Goal: Transaction & Acquisition: Purchase product/service

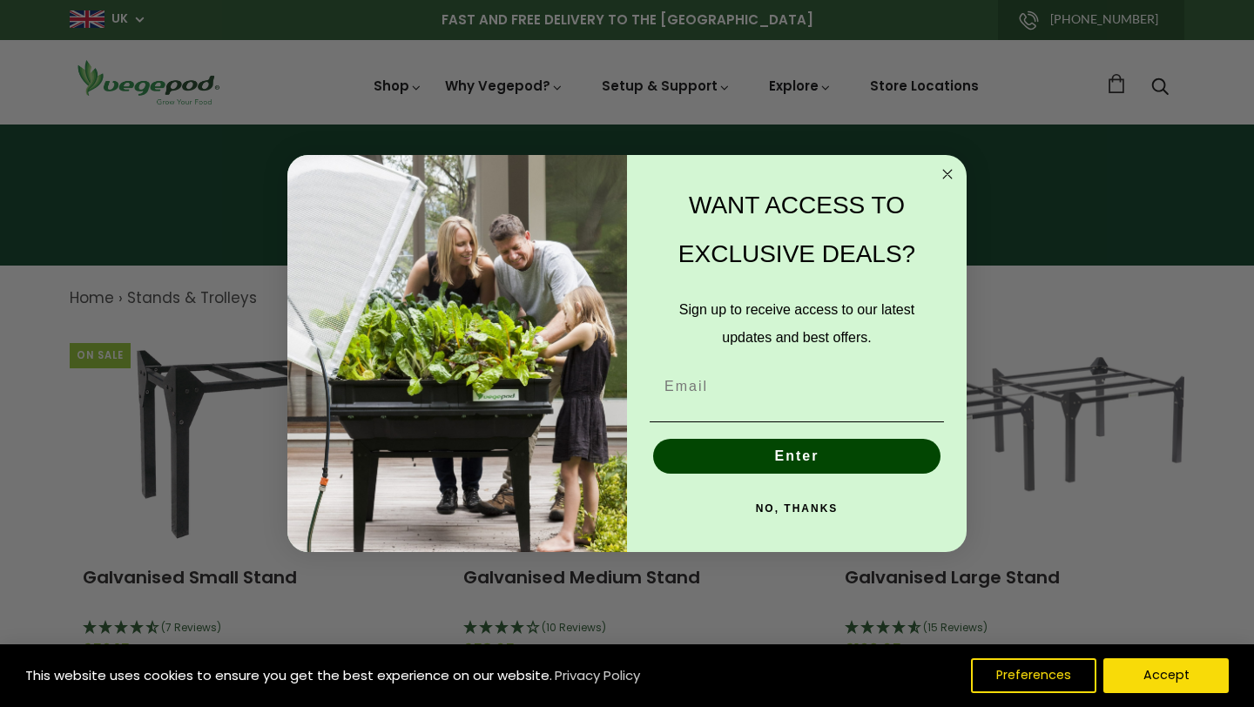
click at [946, 173] on circle "Close dialog" at bounding box center [948, 174] width 20 height 20
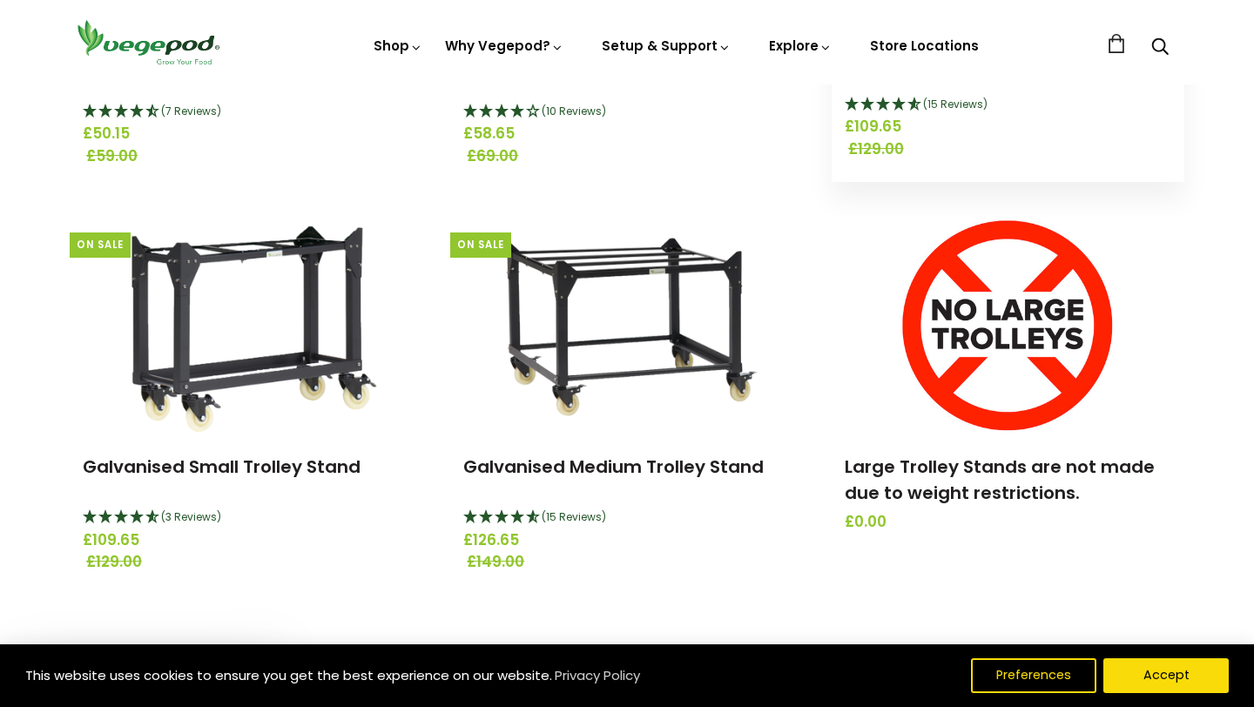
scroll to position [530, 0]
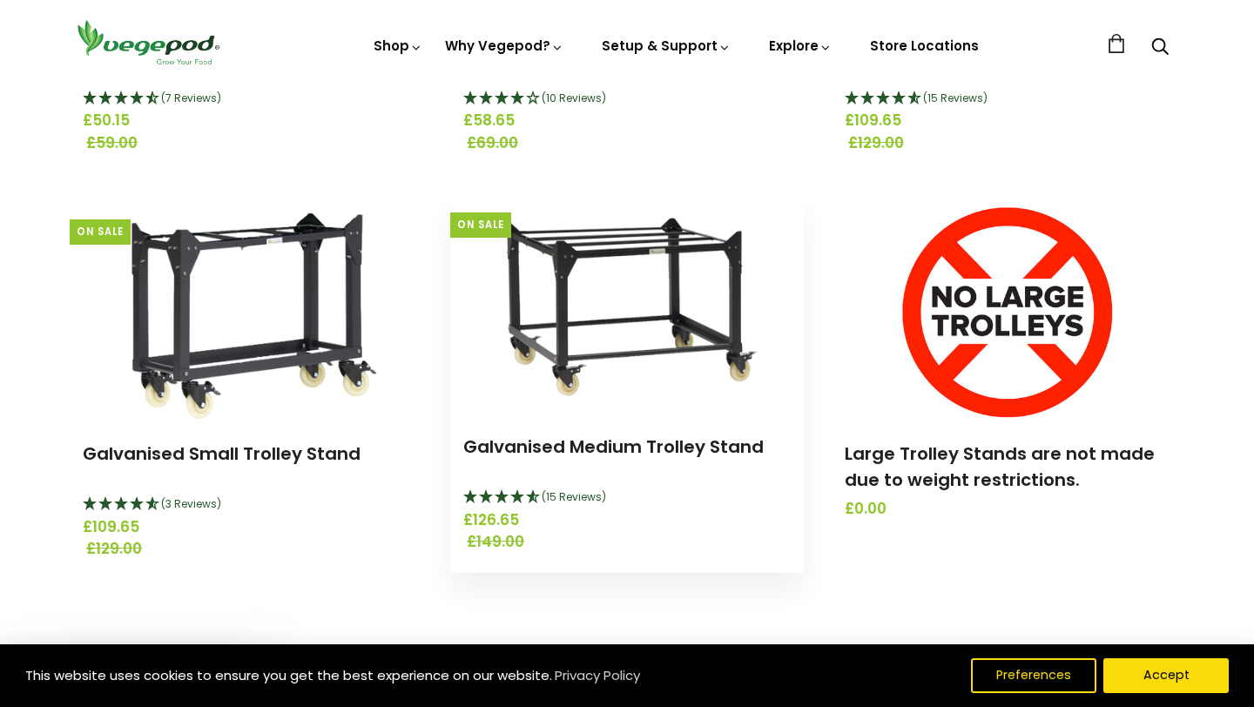
click at [593, 287] on img at bounding box center [626, 306] width 311 height 218
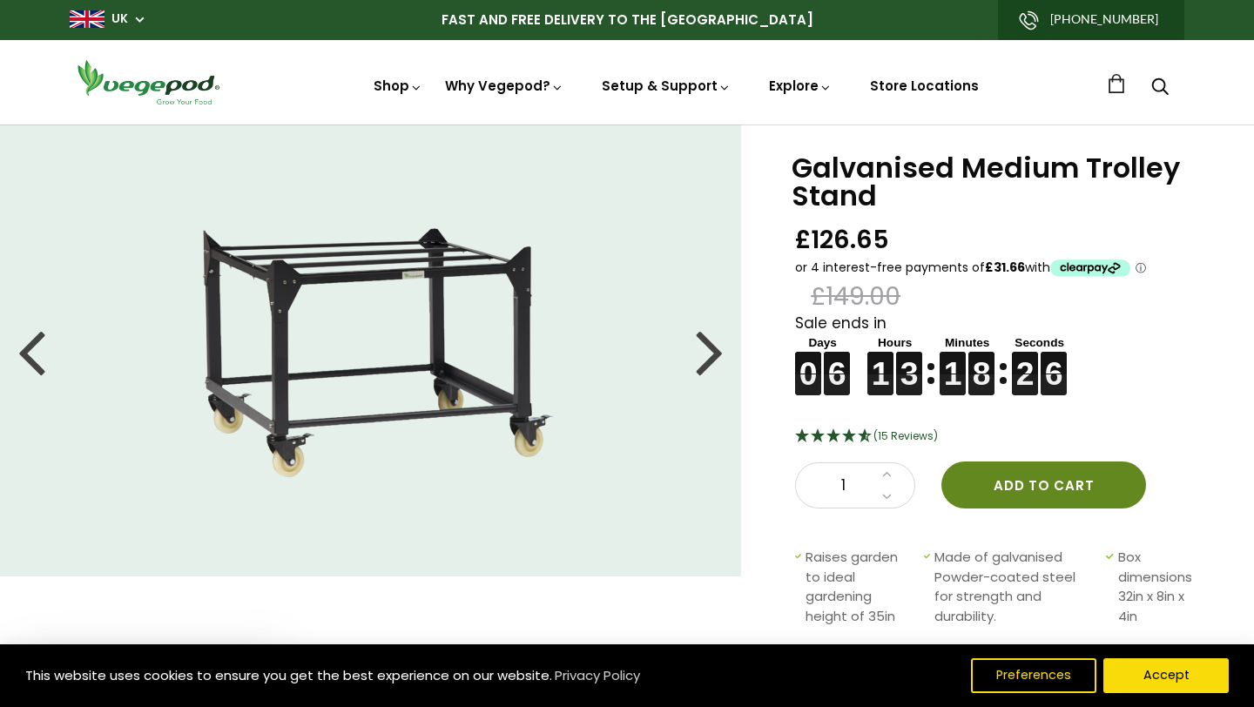
click at [990, 487] on button "Add to cart" at bounding box center [1044, 485] width 205 height 47
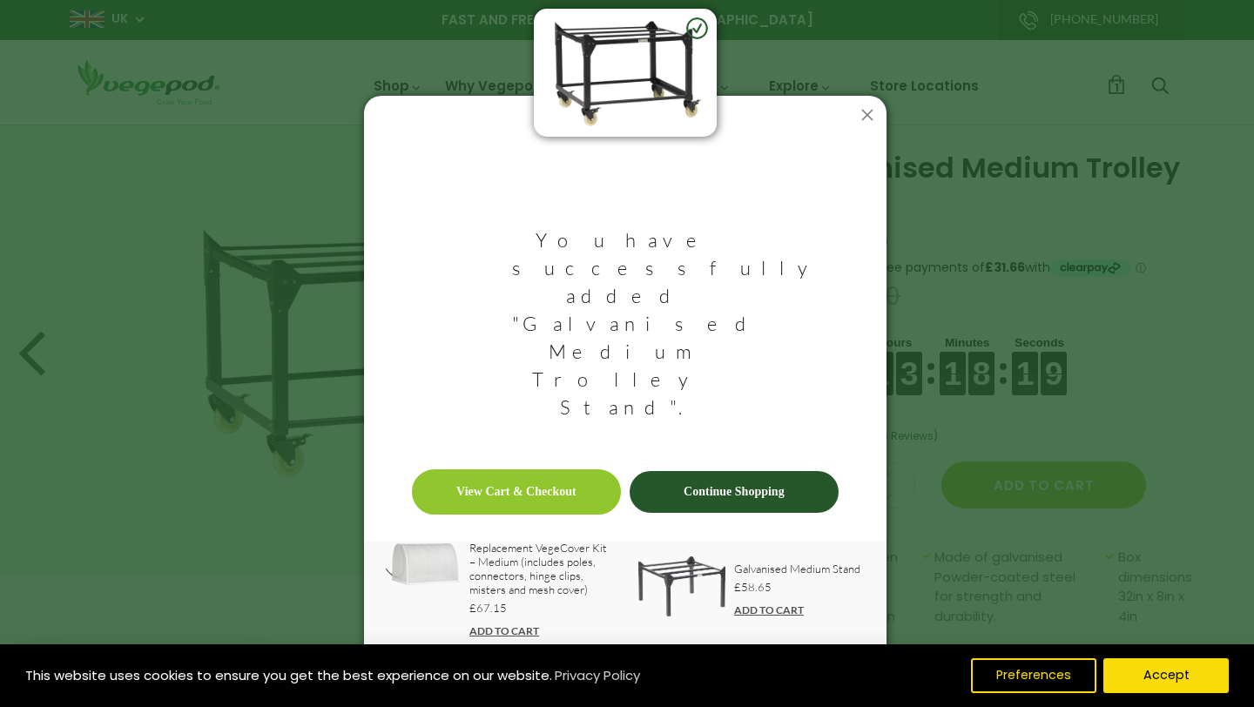
click at [699, 471] on link "Continue Shopping" at bounding box center [734, 492] width 209 height 42
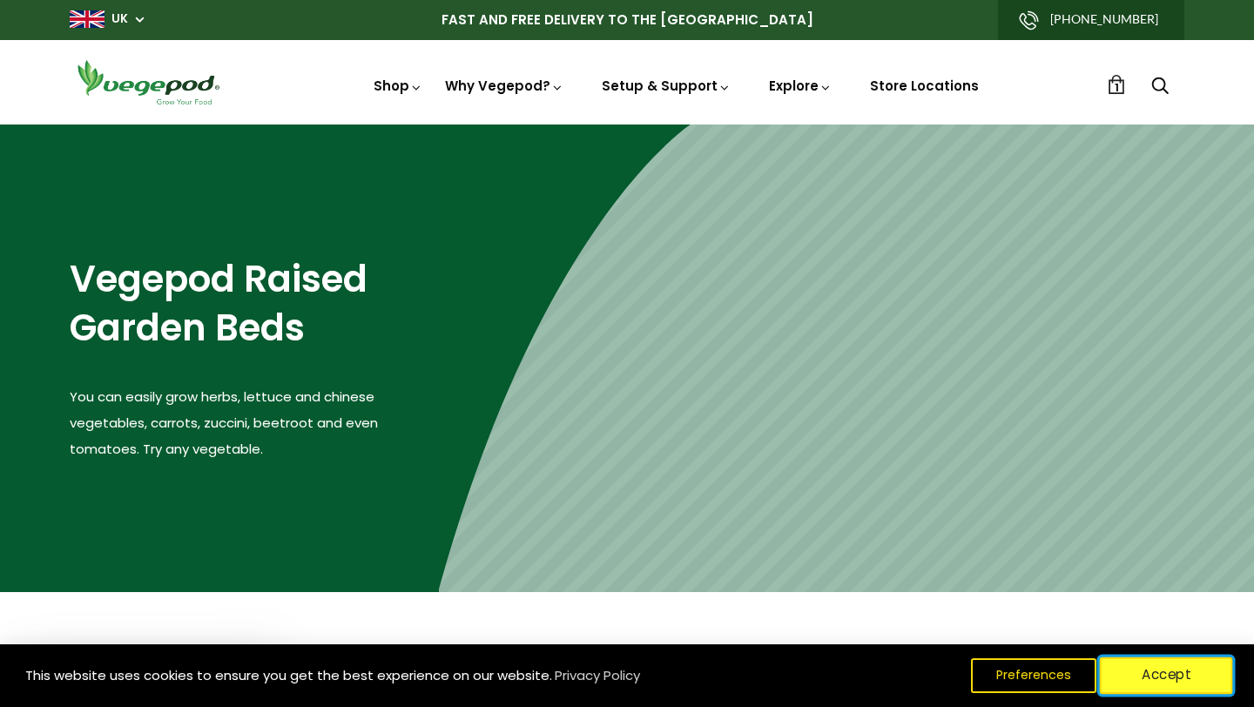
click at [1135, 672] on button "Accept" at bounding box center [1166, 676] width 133 height 37
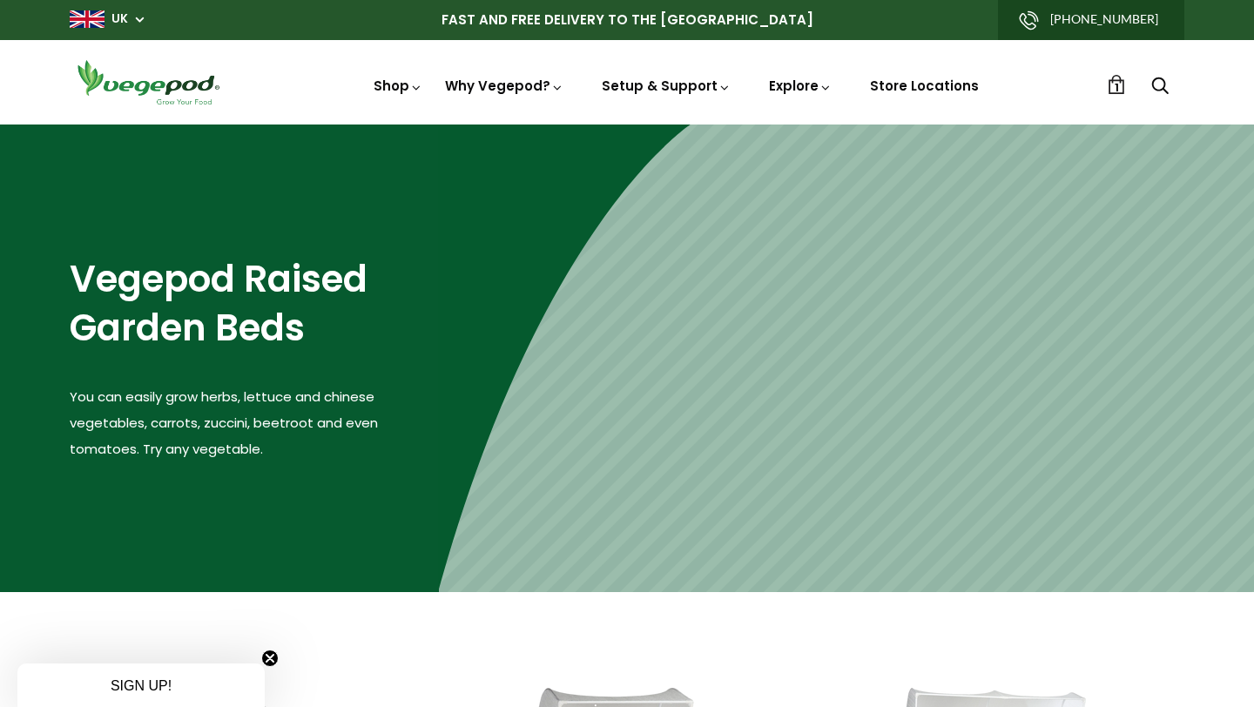
click at [1117, 81] on span "1" at bounding box center [1117, 87] width 4 height 17
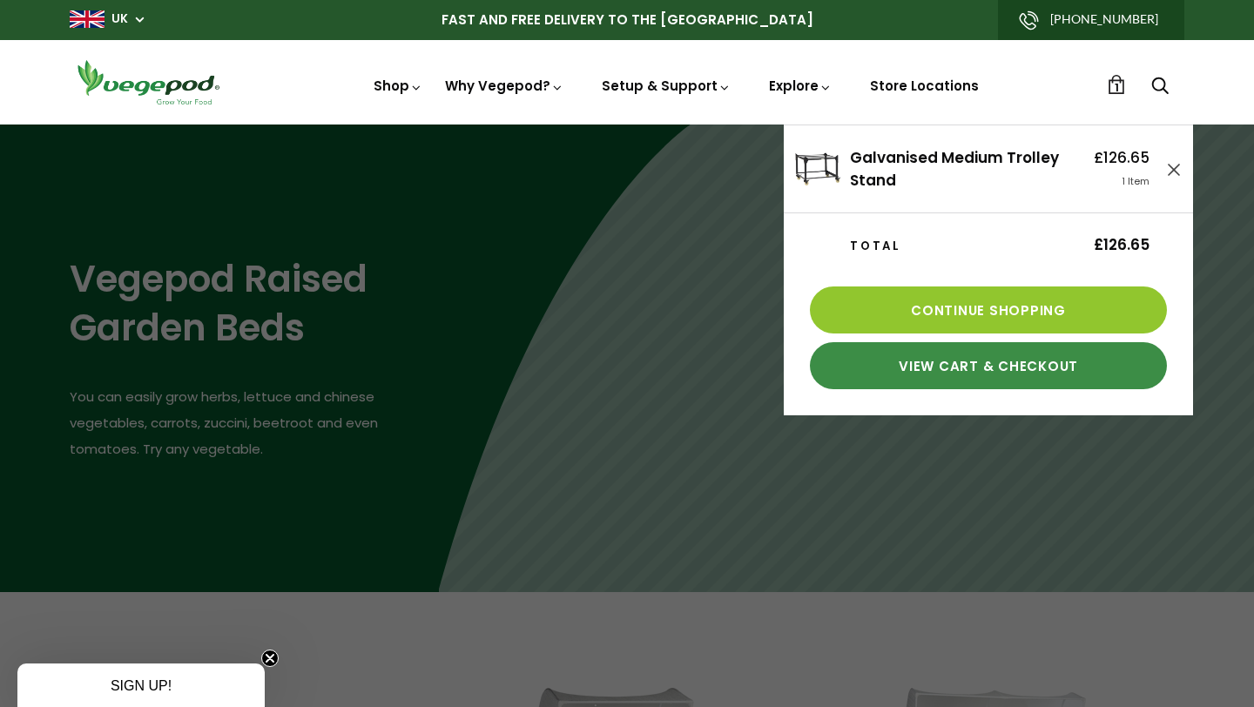
click at [957, 363] on link "View Cart & Checkout" at bounding box center [988, 365] width 357 height 47
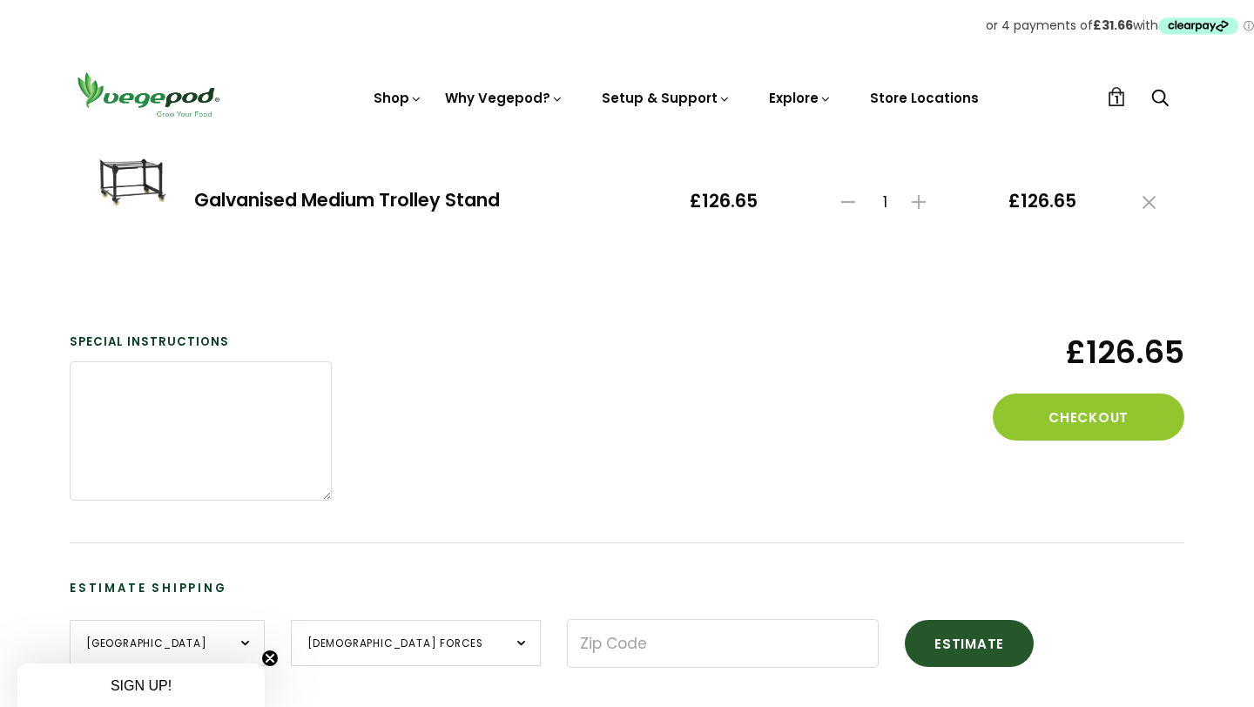
scroll to position [260, 0]
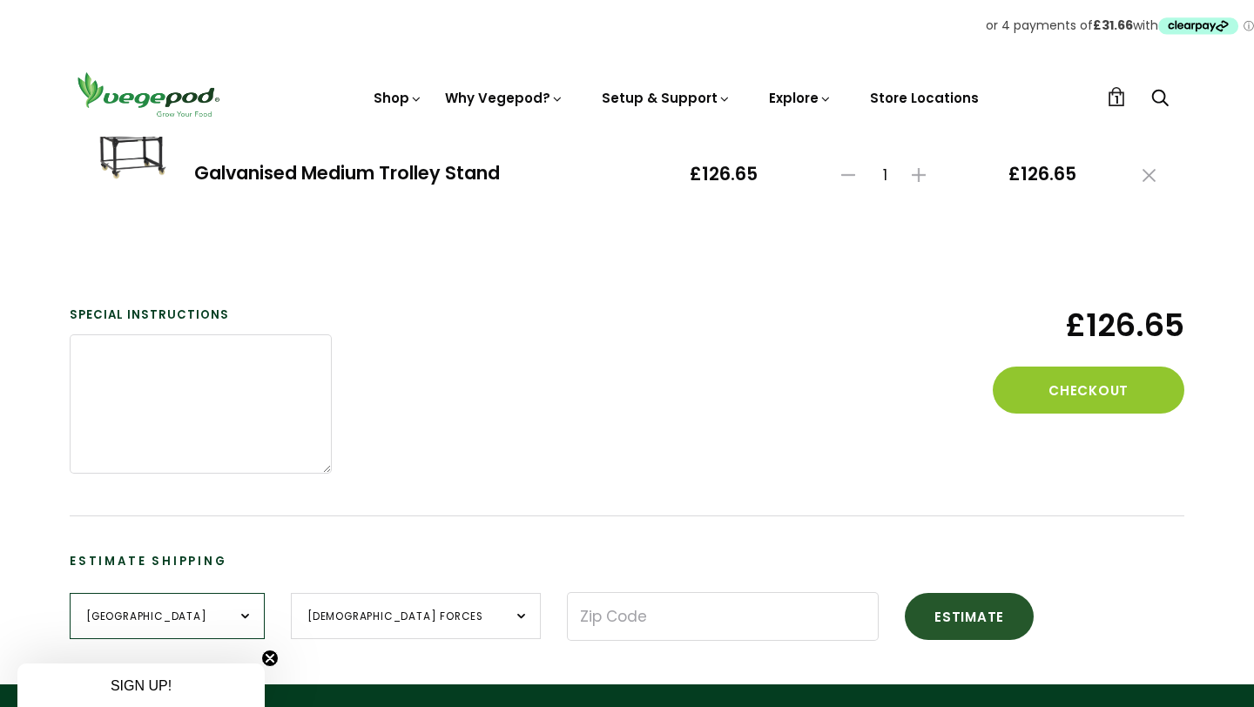
click at [219, 613] on select "United Kingdom" at bounding box center [167, 616] width 195 height 46
click at [70, 593] on select "United Kingdom" at bounding box center [167, 616] width 195 height 46
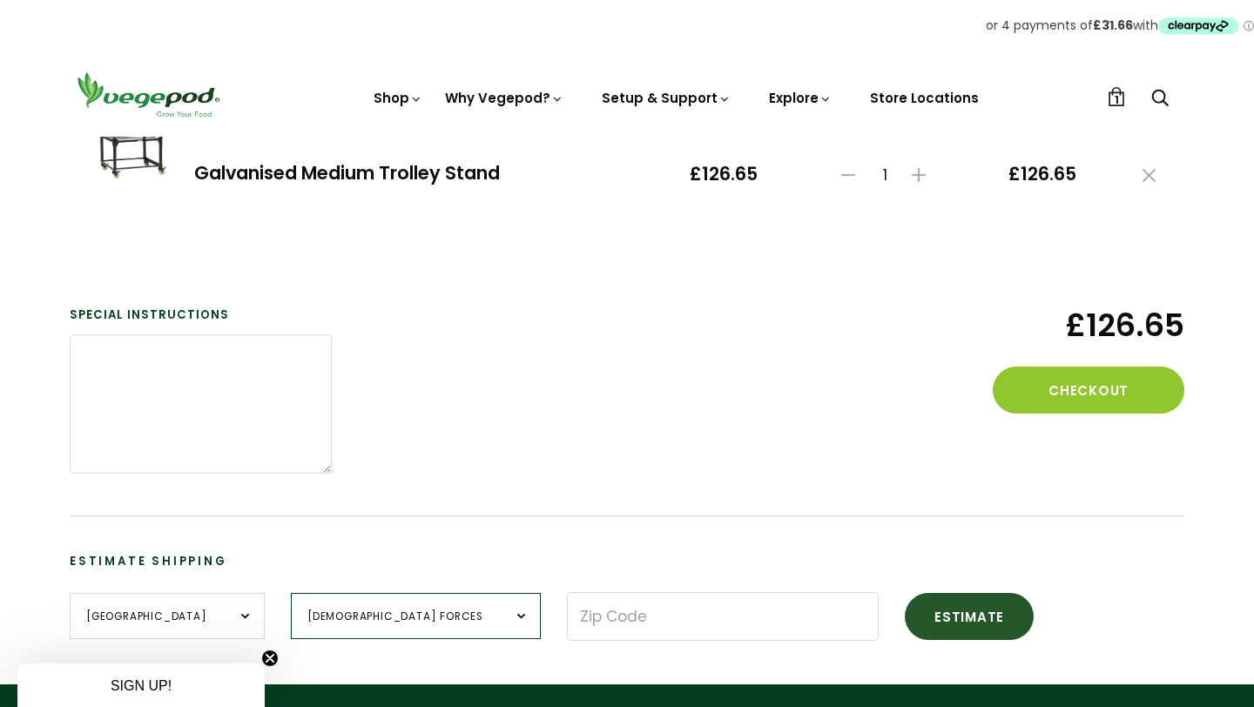
click at [384, 611] on select "British Forces England Northern Ireland Scotland Wales" at bounding box center [416, 616] width 250 height 46
select select "Wales"
click at [291, 593] on select "British Forces England Northern Ireland Scotland Wales" at bounding box center [416, 616] width 250 height 46
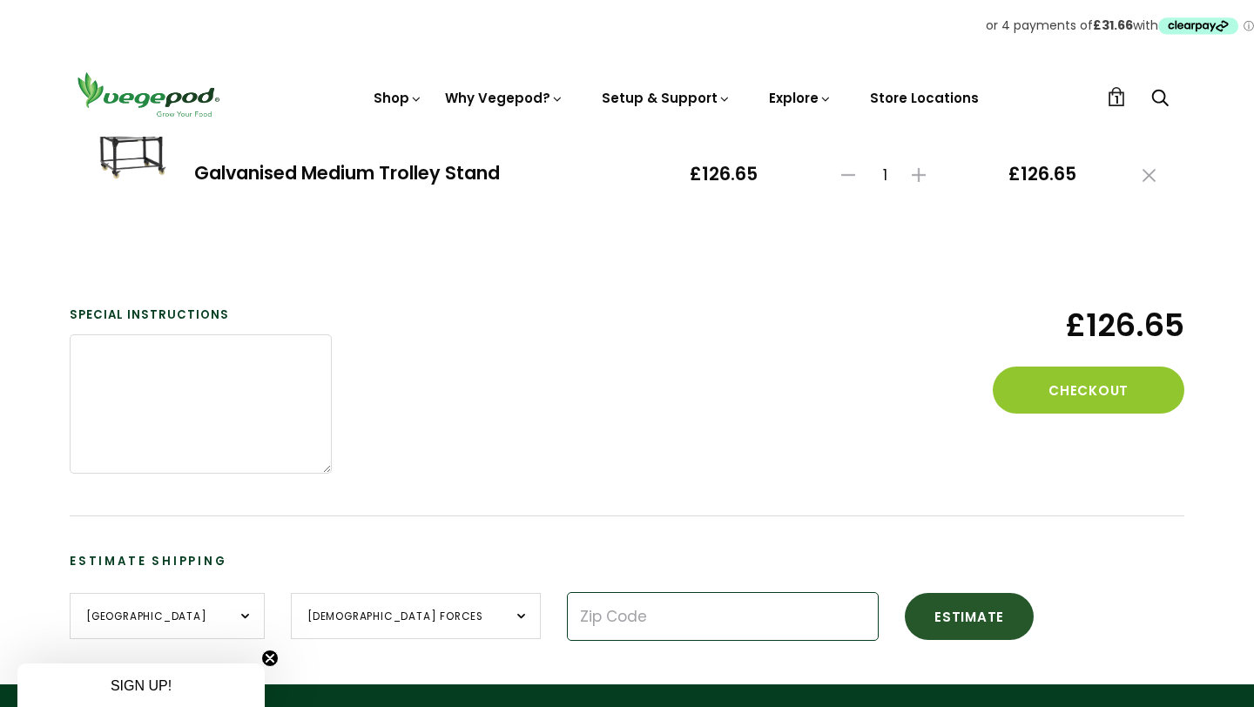
click at [567, 616] on input "Zip Code" at bounding box center [723, 616] width 312 height 49
type input "LL285NL"
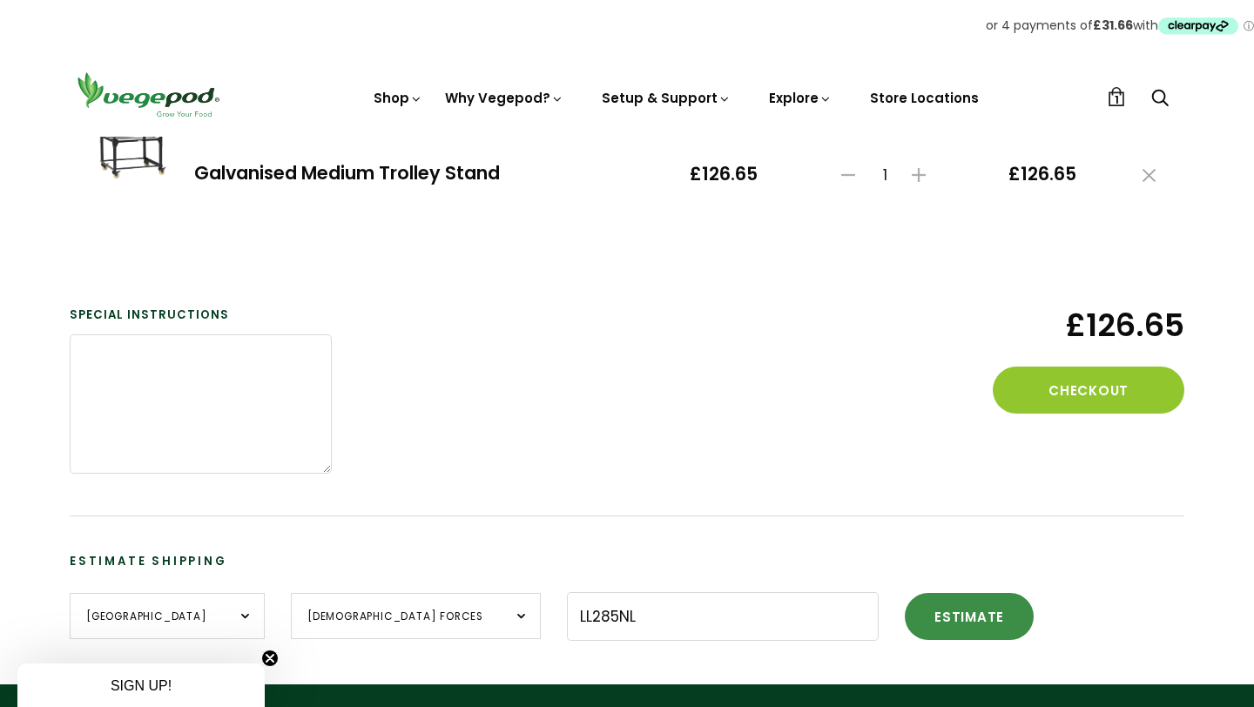
click at [905, 614] on button "Estimate" at bounding box center [969, 616] width 129 height 47
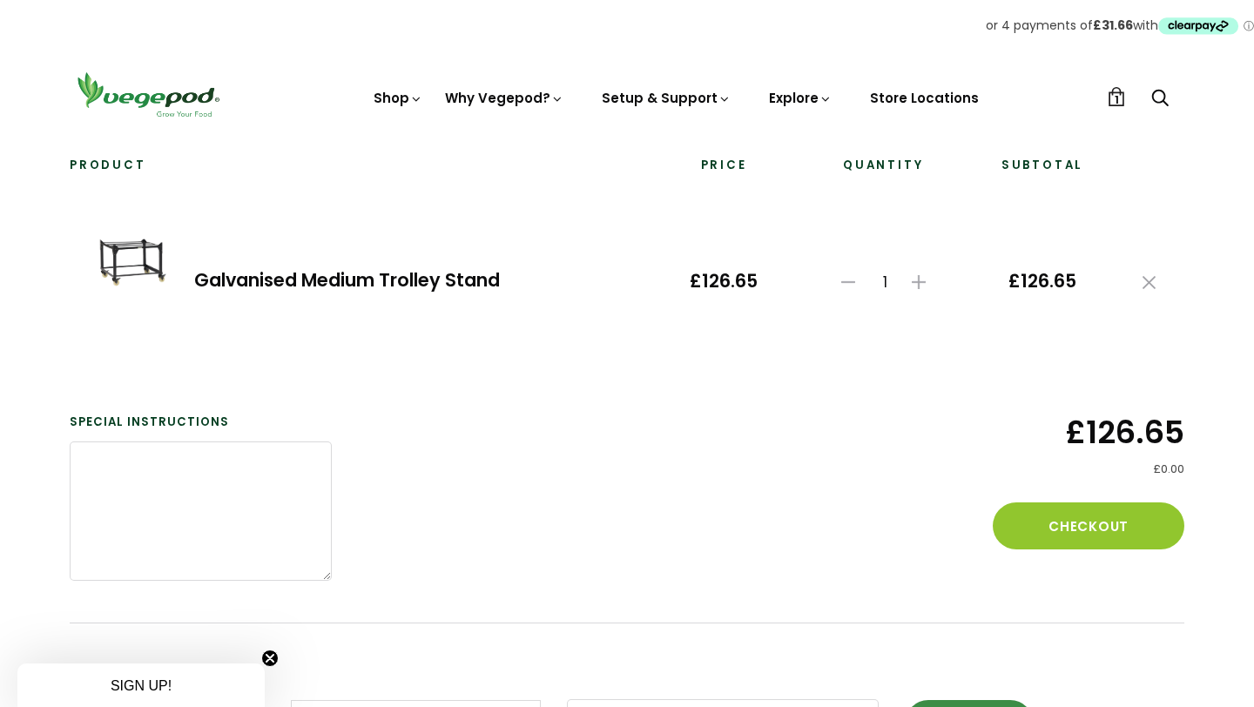
scroll to position [158, 0]
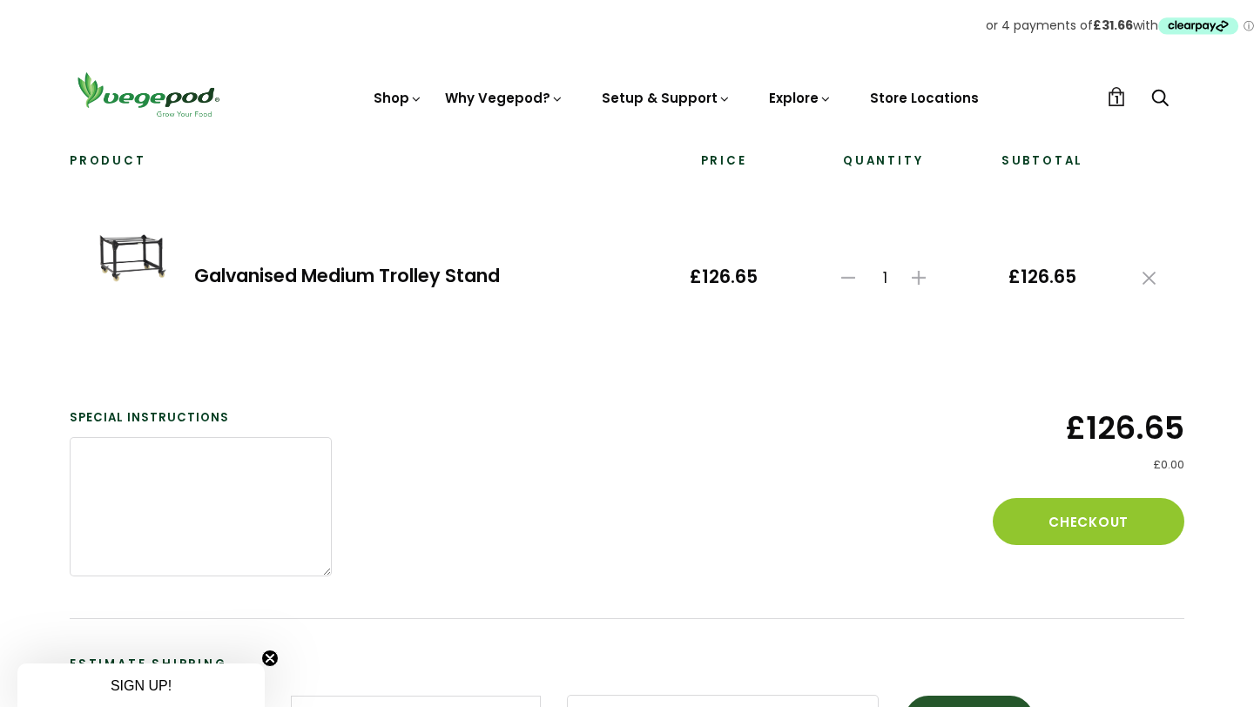
click at [310, 267] on link "Galvanised Medium Trolley Stand" at bounding box center [347, 275] width 306 height 25
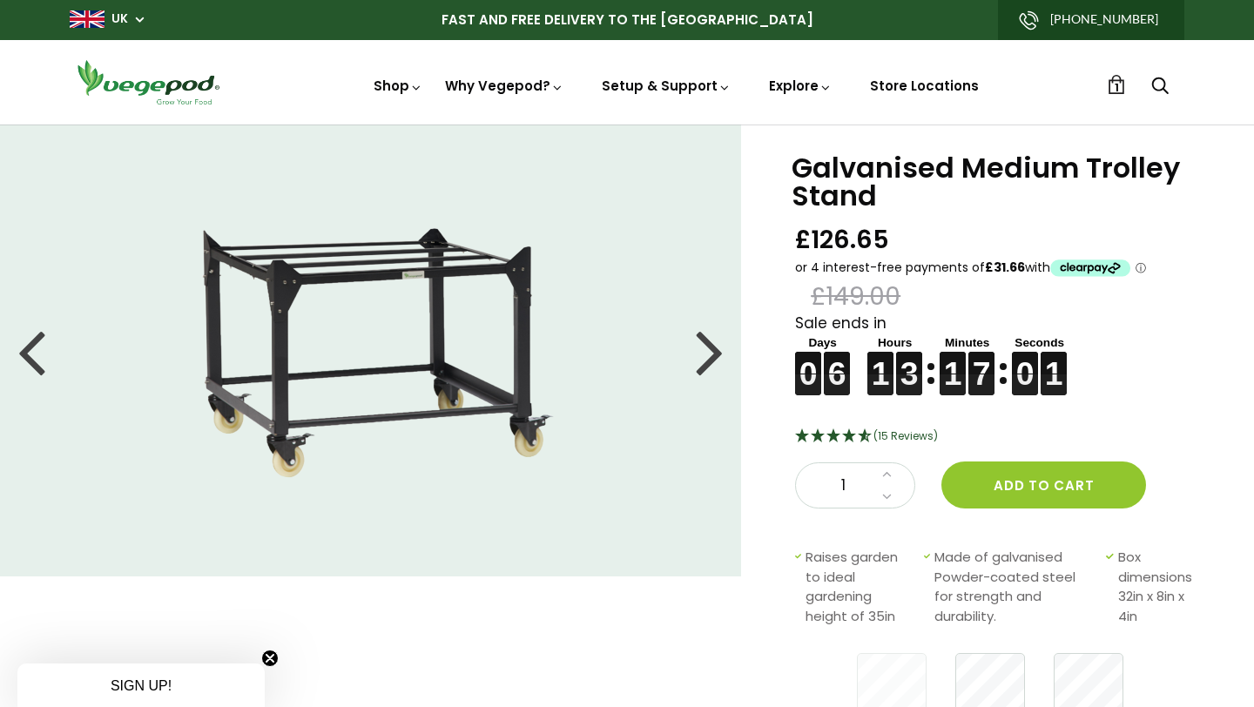
click at [1113, 84] on link "1" at bounding box center [1116, 84] width 19 height 19
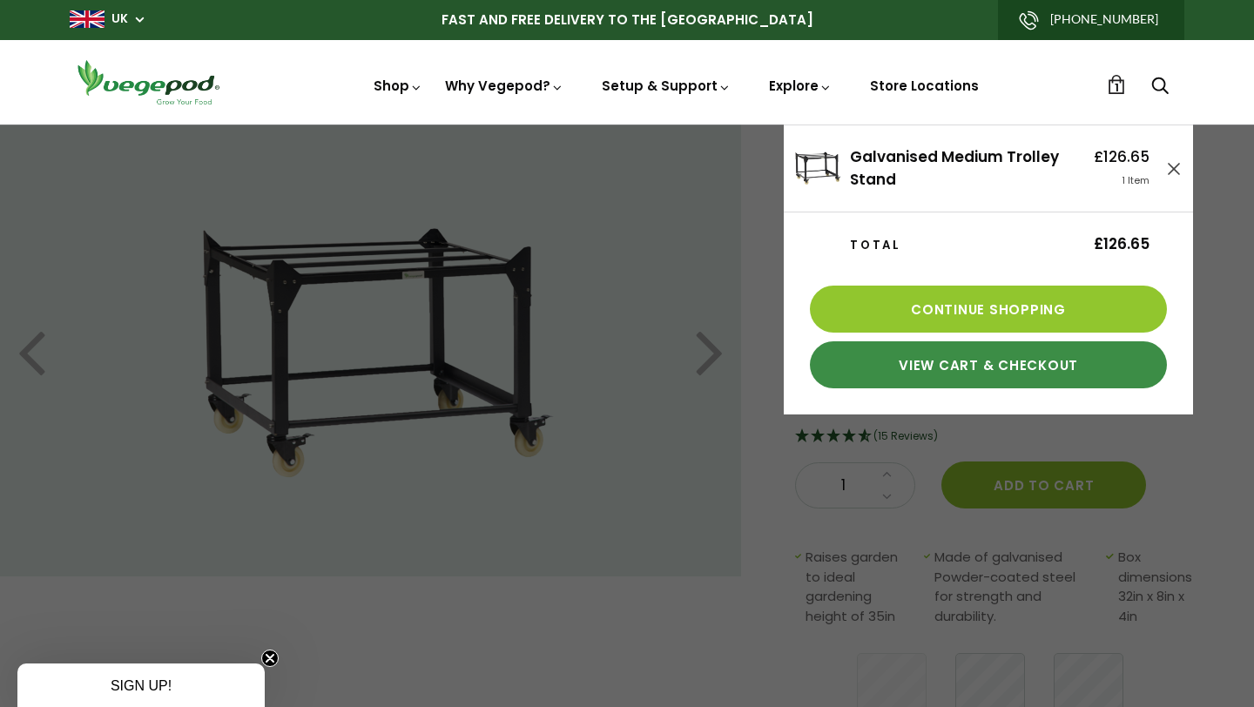
click at [986, 360] on link "View Cart & Checkout" at bounding box center [988, 364] width 357 height 47
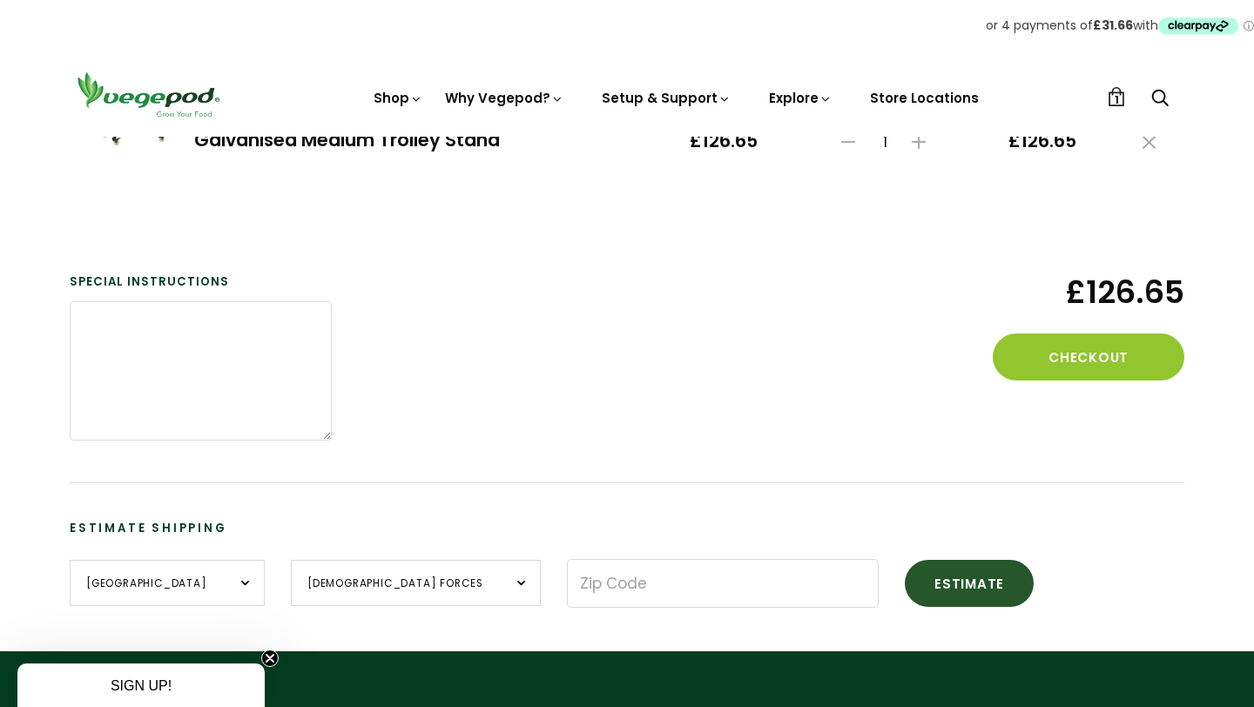
scroll to position [296, 0]
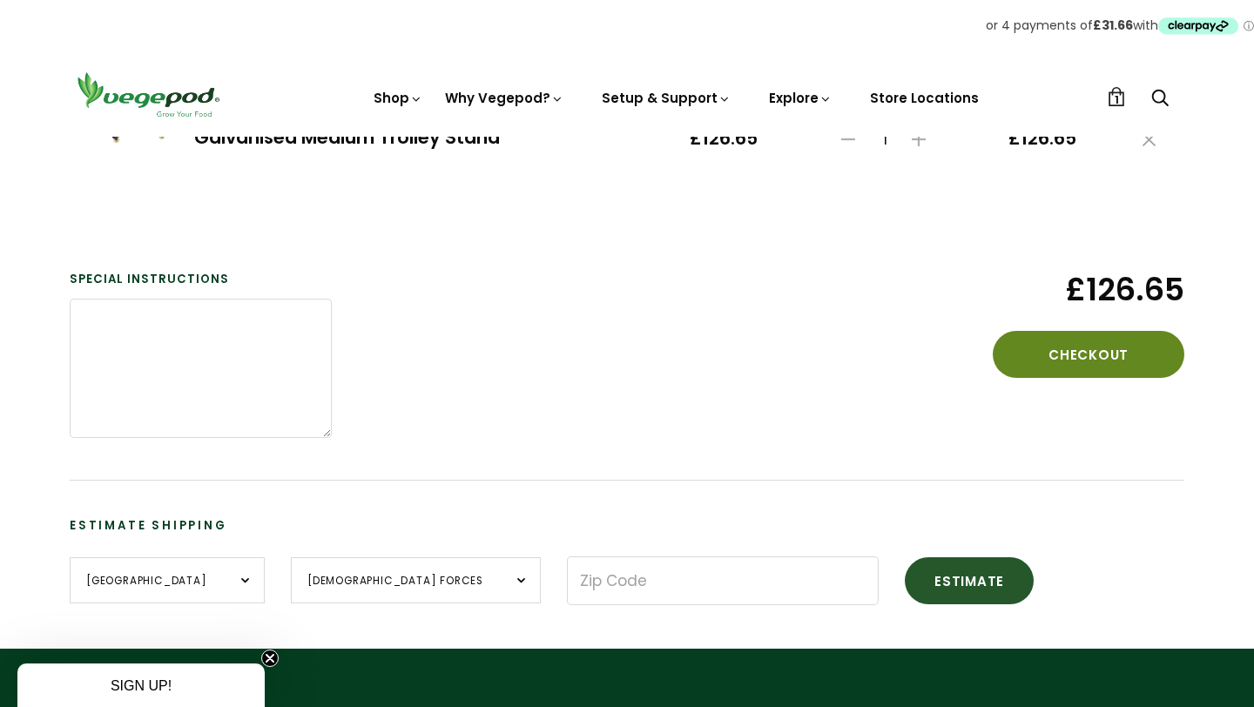
click at [1129, 341] on button "Checkout" at bounding box center [1089, 354] width 192 height 47
